Goal: Task Accomplishment & Management: Manage account settings

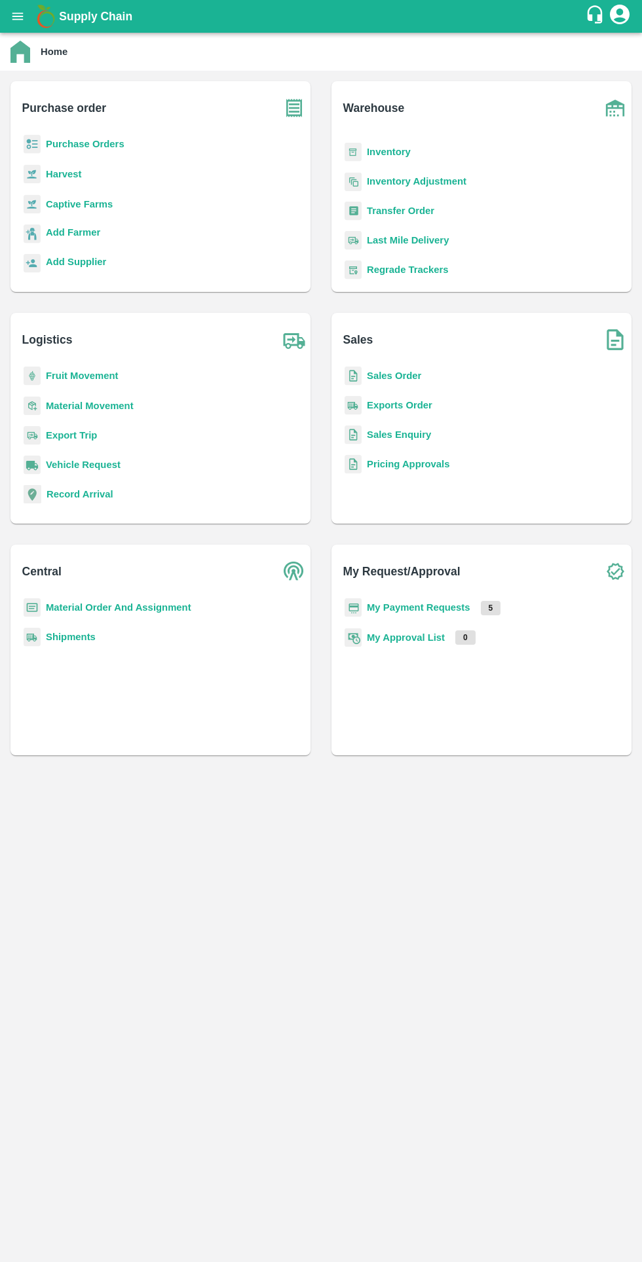
scroll to position [171, 0]
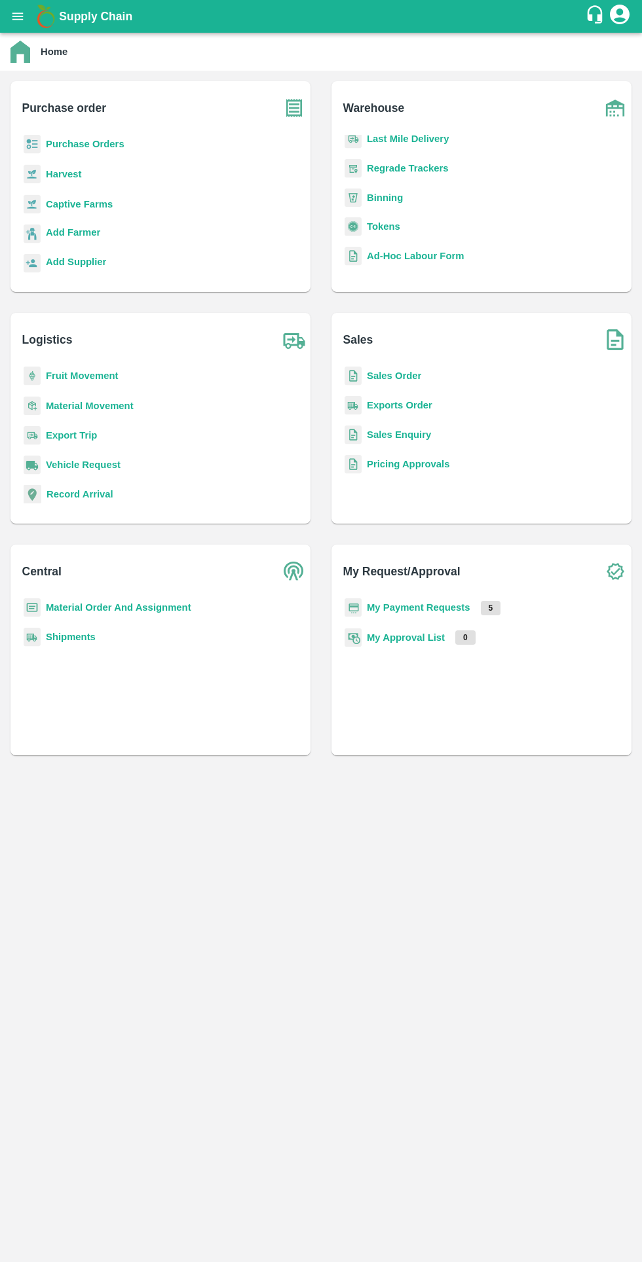
click at [383, 227] on b "Tokens" at bounding box center [383, 226] width 33 height 10
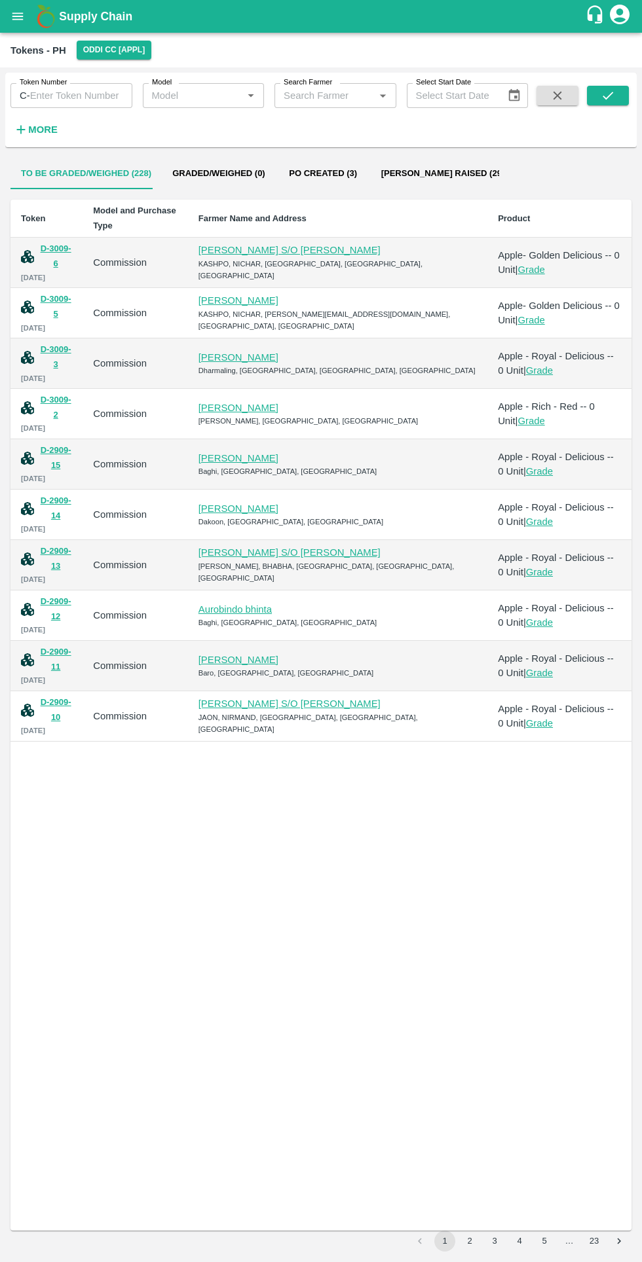
click at [69, 299] on button "D-3009-5" at bounding box center [55, 307] width 33 height 30
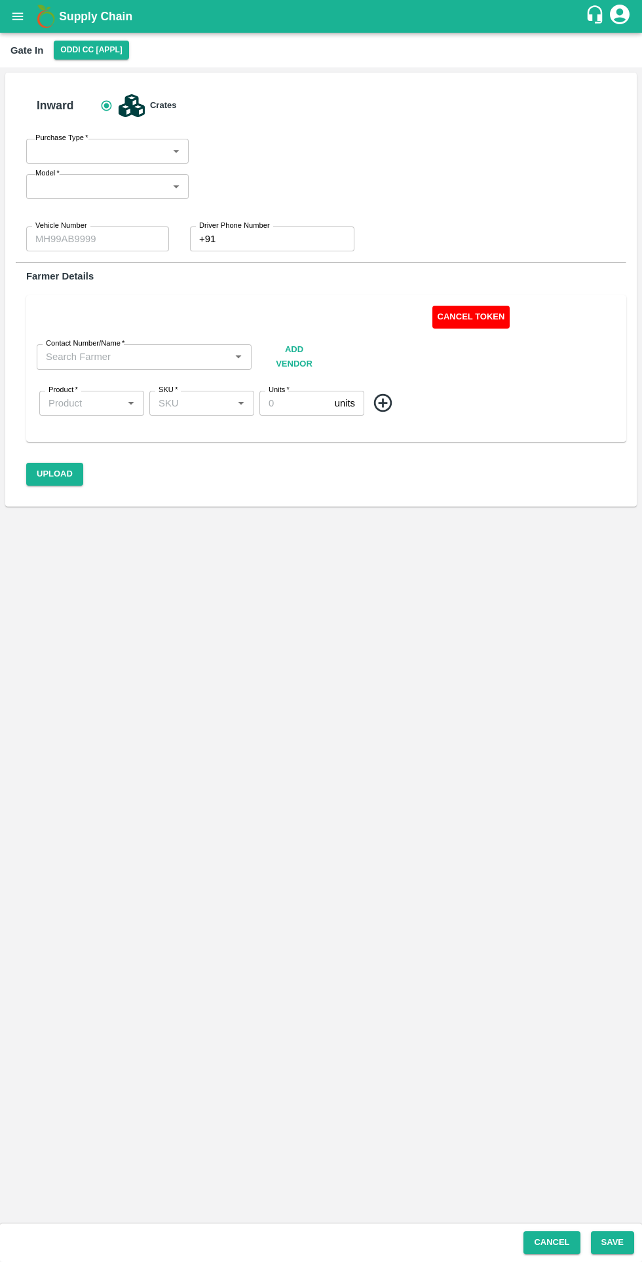
type input "Commission"
type input "HP26A2847"
type input "0"
type input "[PERSON_NAME]-8988990008"
type input "Apple- Golden Delicious"
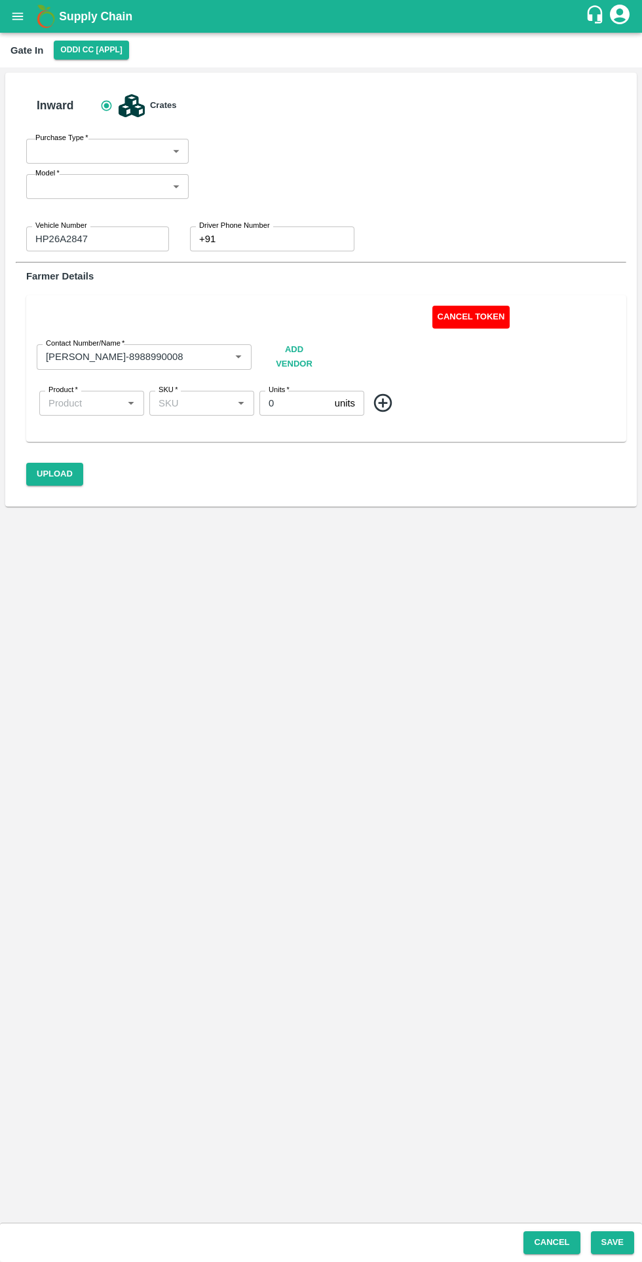
type input "SHIM-MIX"
click at [463, 320] on button "Cancel Token" at bounding box center [471, 317] width 78 height 23
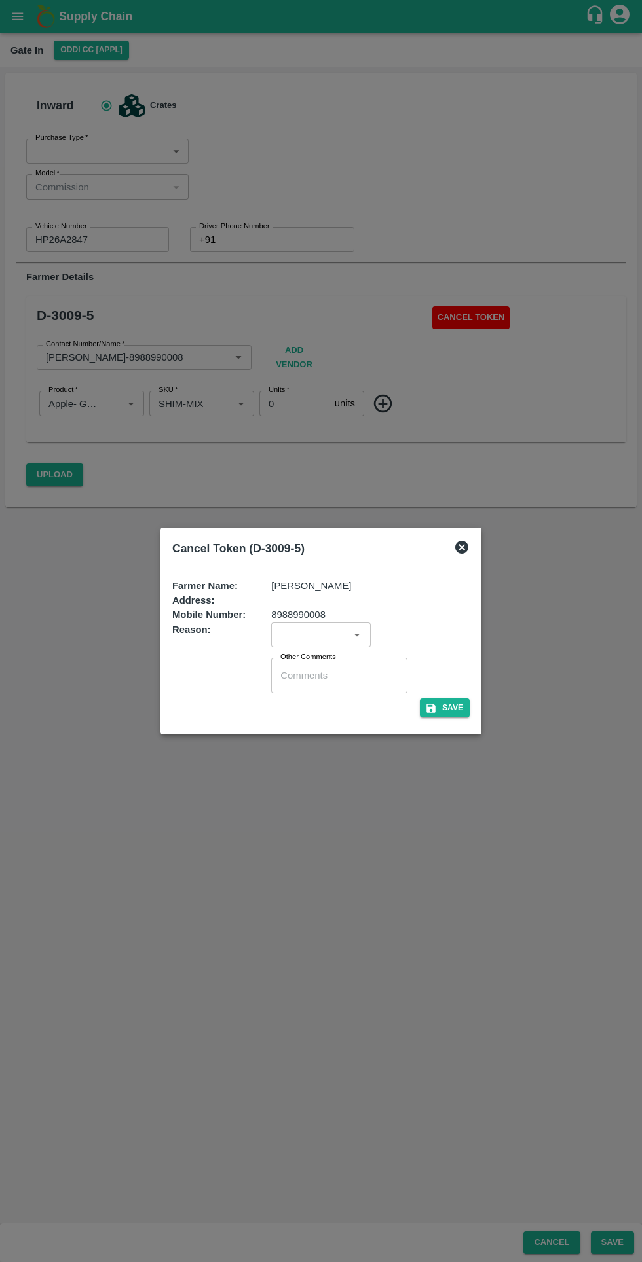
click at [314, 635] on input "input" at bounding box center [309, 635] width 69 height 17
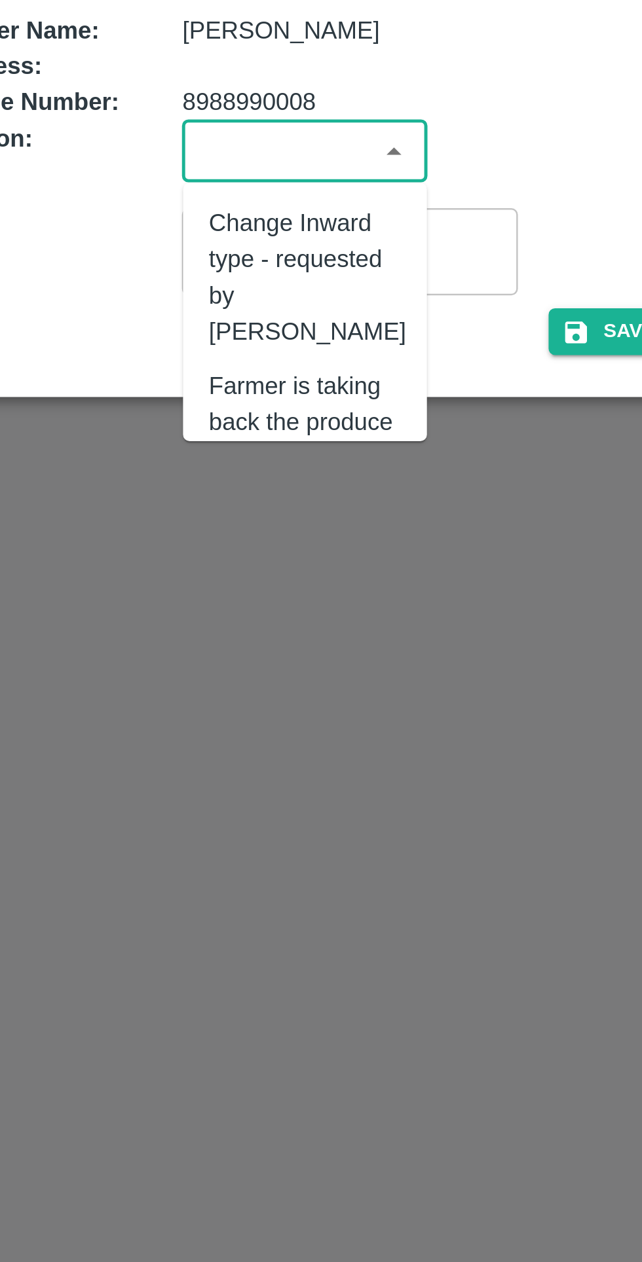
click at [371, 733] on div "Cancel Token (D-3009-5) Farmer Name: [PERSON_NAME] Address: Mobile Number: [PHO…" at bounding box center [320, 631] width 321 height 207
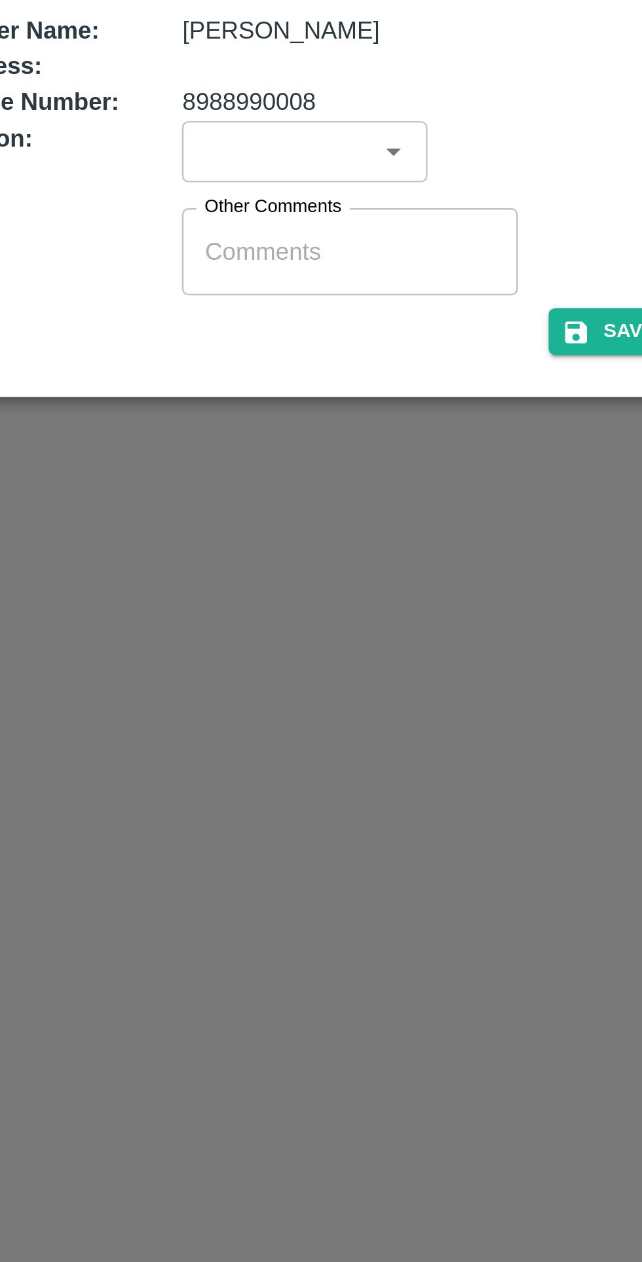
click at [371, 733] on div "Cancel Token (D-3009-5) Farmer Name: [PERSON_NAME] Address: Mobile Number: [PHO…" at bounding box center [320, 631] width 321 height 207
click at [336, 638] on input "input" at bounding box center [309, 635] width 69 height 17
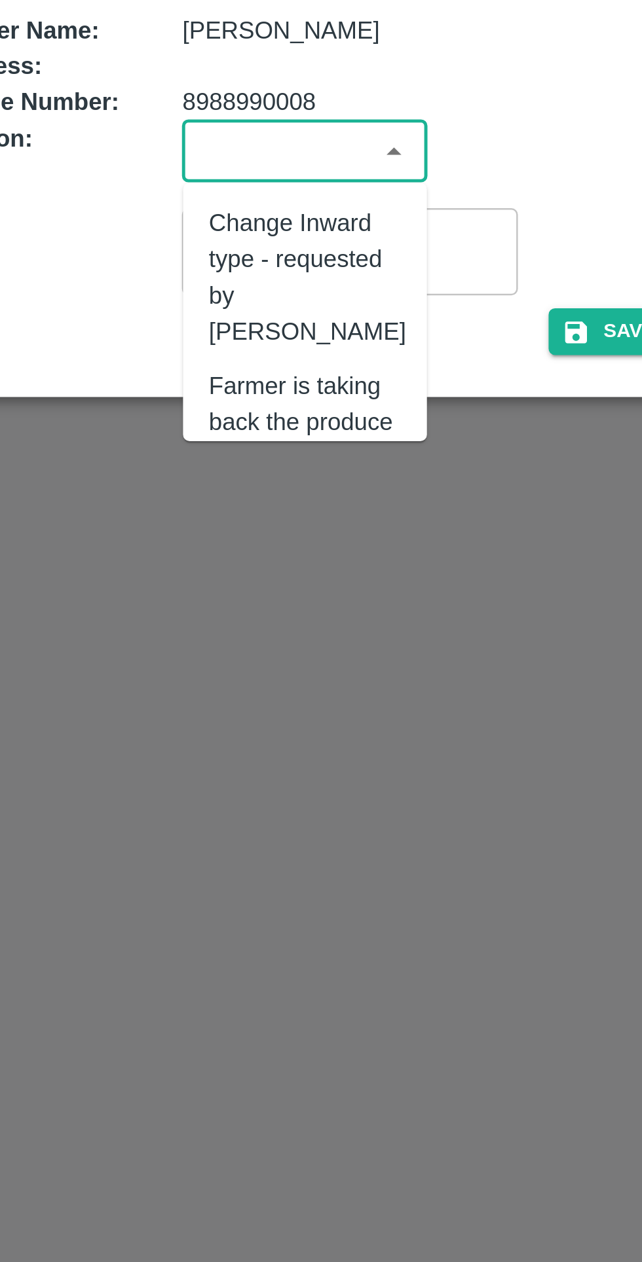
click at [327, 685] on div "Change Inward type - requested by [PERSON_NAME]" at bounding box center [322, 686] width 80 height 58
type input "Change Inward type - requested by [PERSON_NAME]"
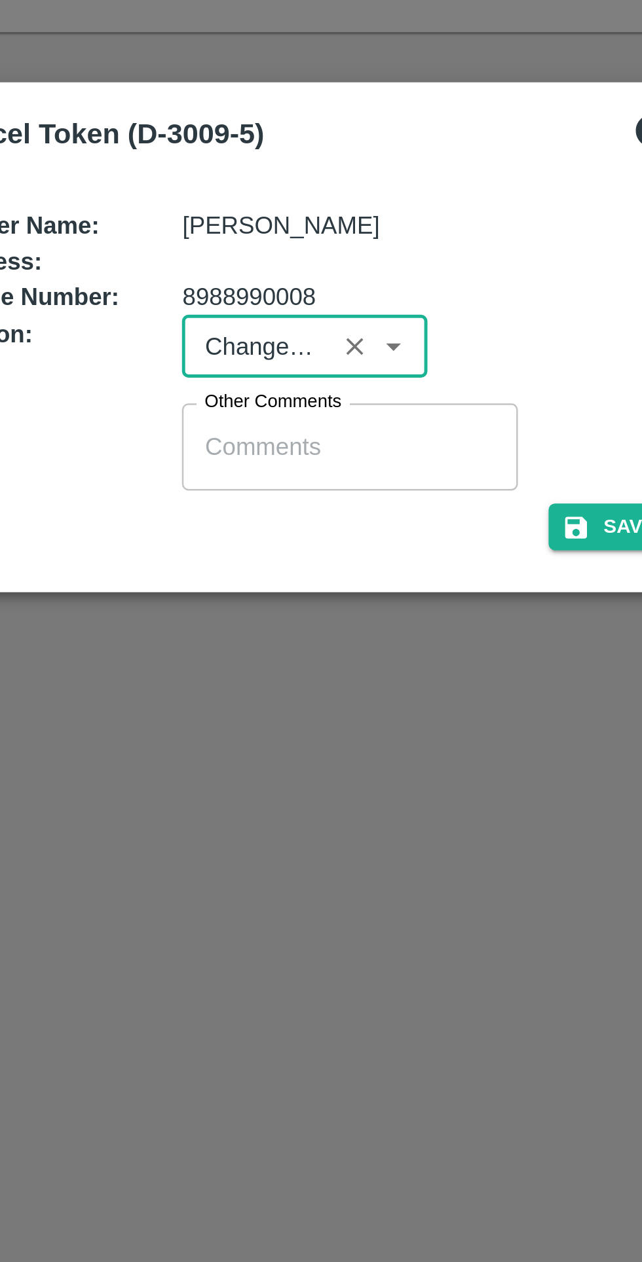
click at [339, 673] on textarea "Other Comments" at bounding box center [339, 676] width 118 height 14
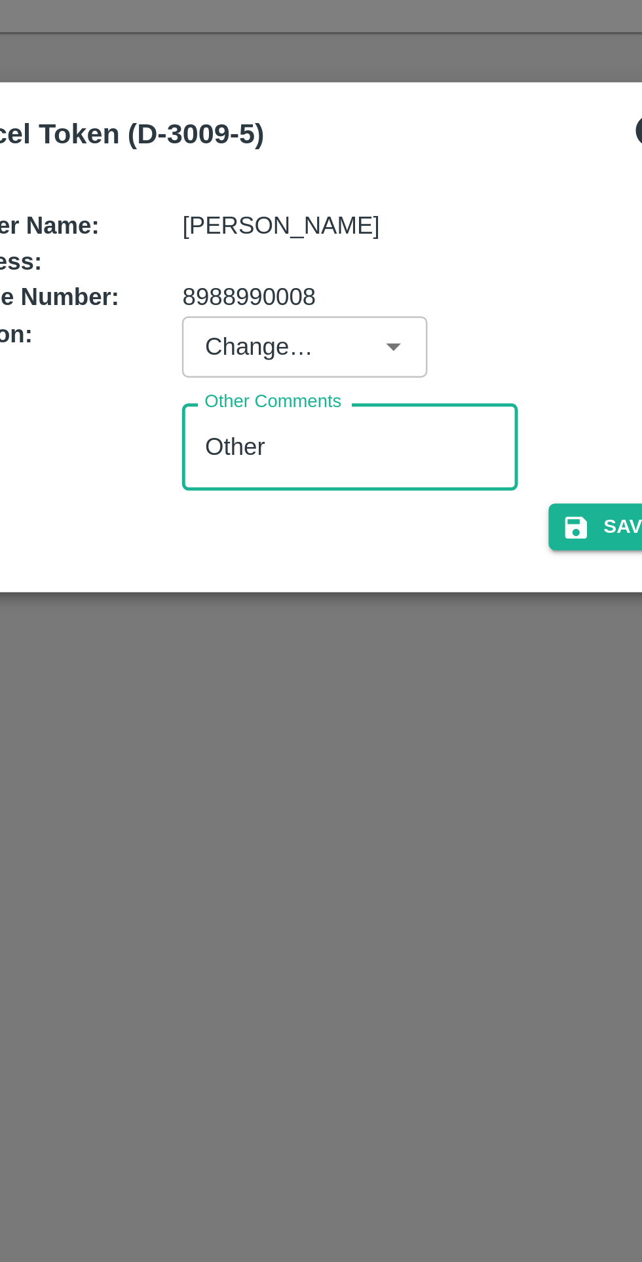
type textarea "Other"
click at [426, 709] on icon "button" at bounding box center [431, 708] width 12 height 12
